Goal: Book appointment/travel/reservation

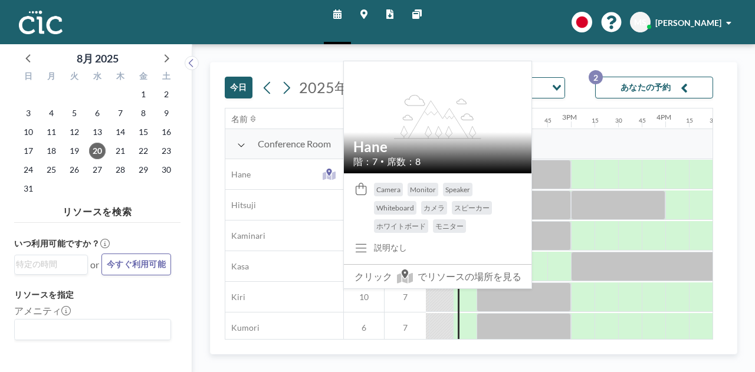
scroll to position [0, 1275]
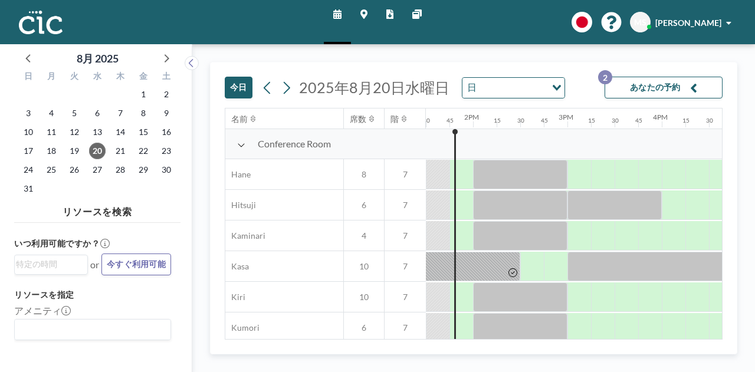
click at [486, 69] on div "[DATE] [DATE] 日 Loading... あなたの予約 2" at bounding box center [474, 85] width 498 height 45
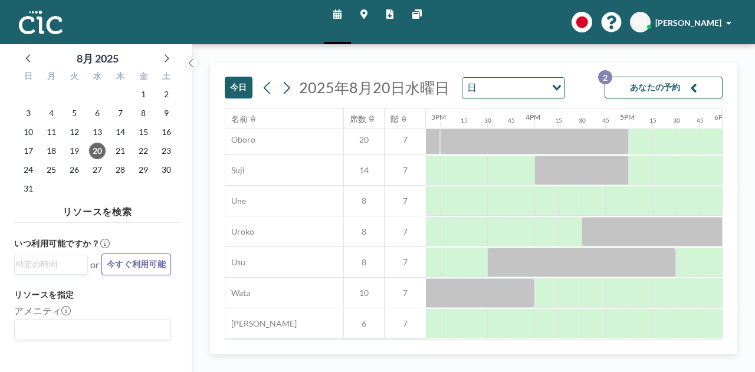
scroll to position [897, 1402]
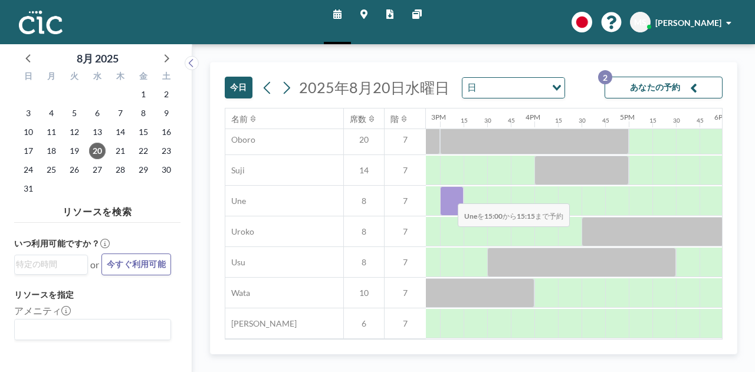
click at [449, 195] on div at bounding box center [452, 201] width 24 height 30
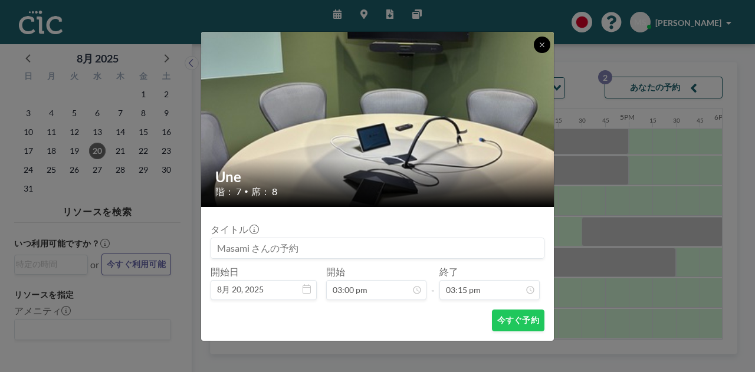
click at [540, 50] on button at bounding box center [542, 45] width 17 height 17
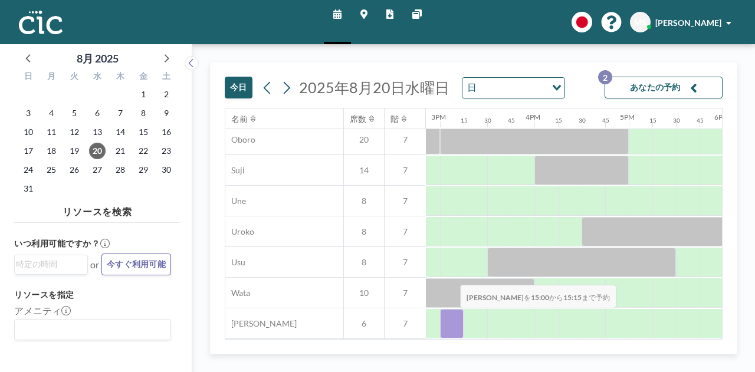
click at [451, 317] on div at bounding box center [452, 324] width 24 height 30
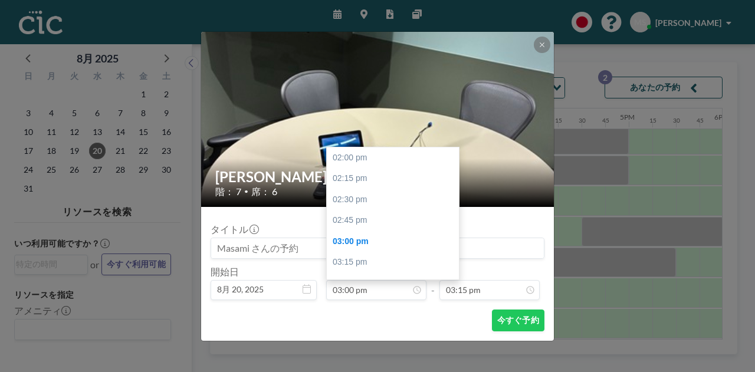
scroll to position [84, 0]
click at [538, 45] on button at bounding box center [542, 45] width 17 height 17
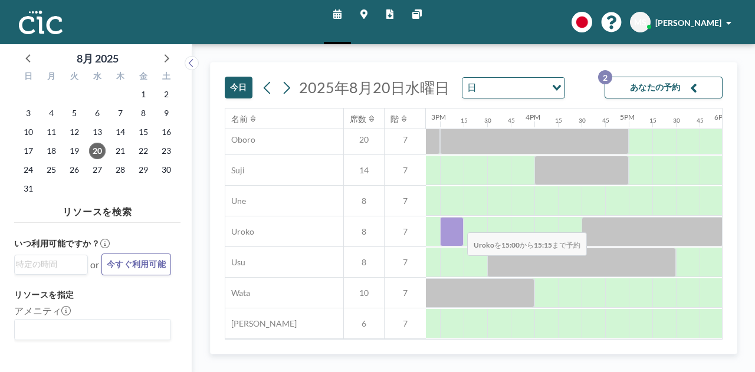
click at [458, 224] on div at bounding box center [452, 232] width 24 height 30
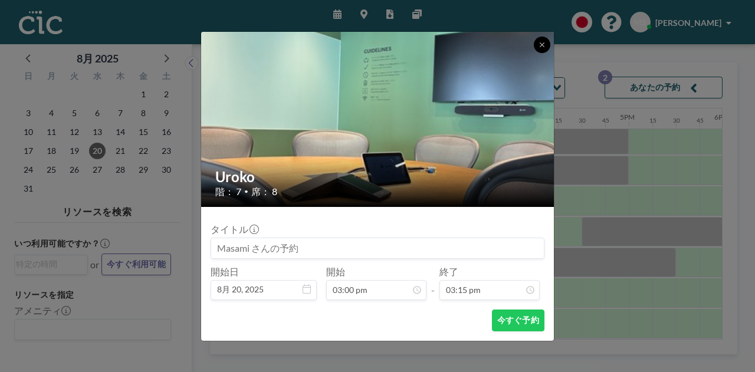
click at [537, 48] on button at bounding box center [542, 45] width 17 height 17
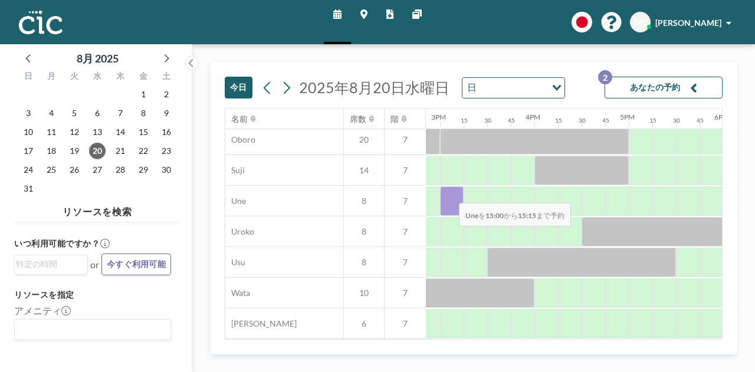
click at [450, 194] on div at bounding box center [452, 201] width 24 height 30
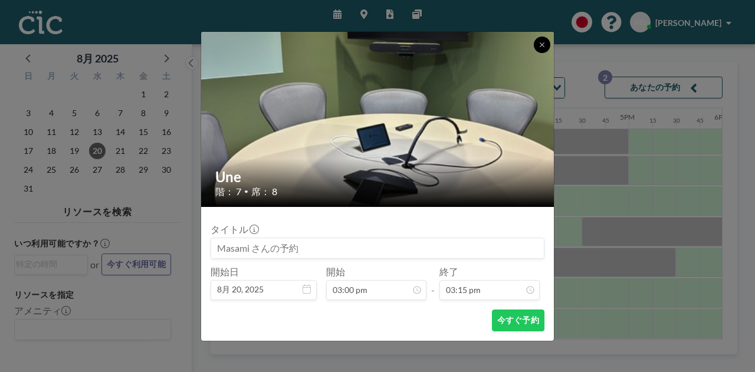
click at [537, 44] on button at bounding box center [542, 45] width 17 height 17
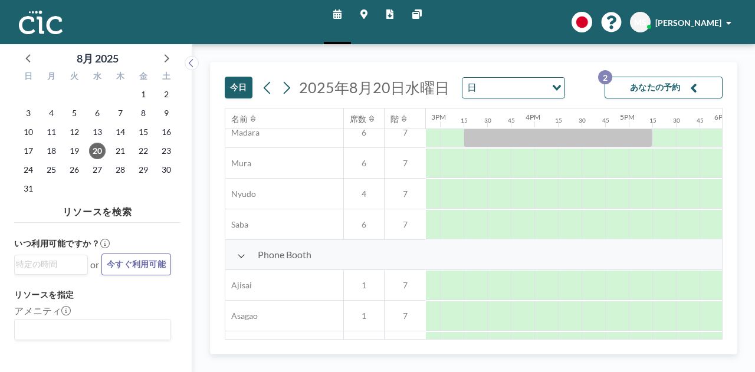
scroll to position [227, 1402]
click at [456, 220] on div at bounding box center [452, 225] width 24 height 30
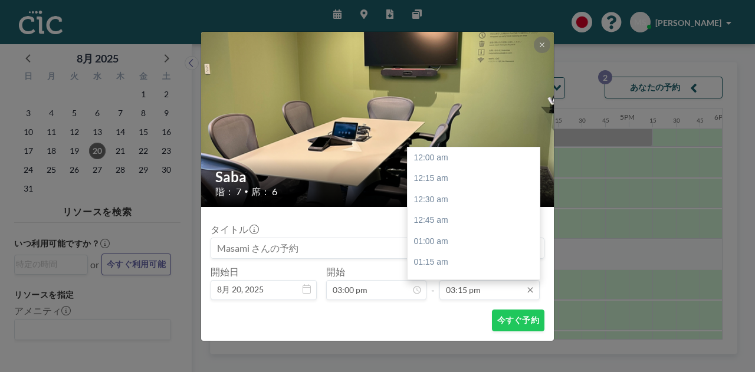
scroll to position [1281, 0]
click at [472, 291] on input "03:15 pm" at bounding box center [490, 290] width 100 height 20
click at [463, 227] on div "04:00 pm" at bounding box center [477, 221] width 138 height 21
type input "04:00 pm"
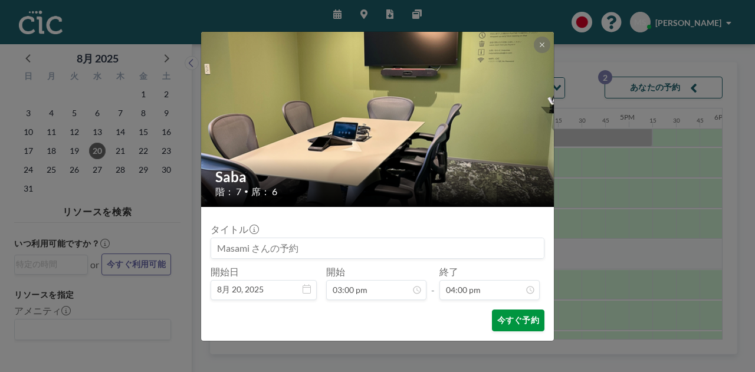
scroll to position [1344, 0]
click at [513, 313] on button "今すぐ予約" at bounding box center [518, 321] width 53 height 22
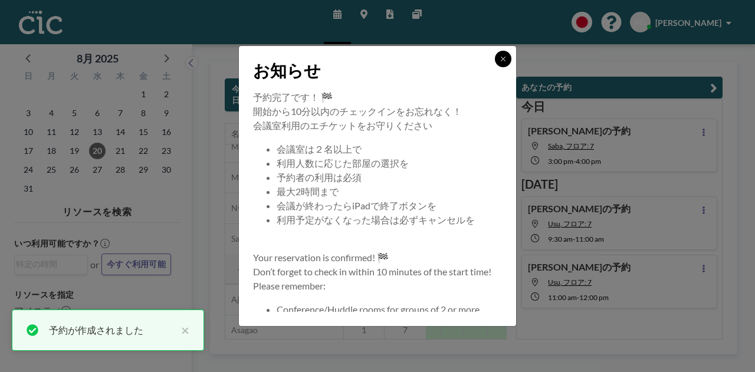
click at [500, 60] on icon at bounding box center [503, 58] width 7 height 7
